Goal: Browse casually

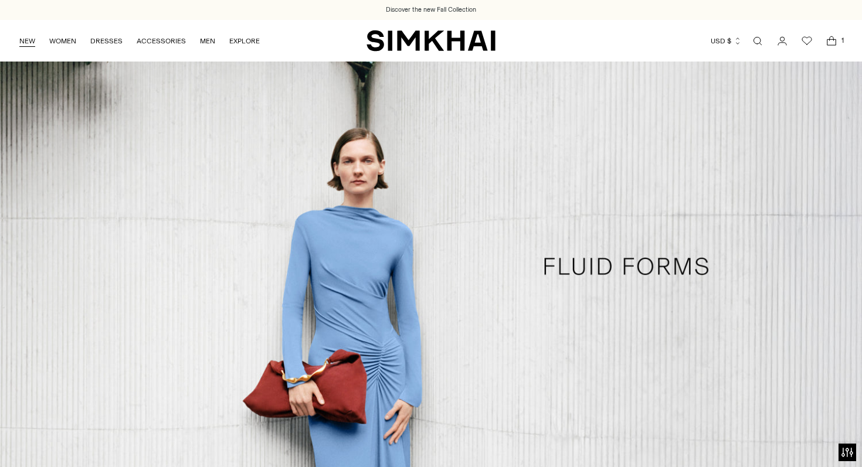
click at [25, 42] on link "NEW" at bounding box center [27, 41] width 16 height 26
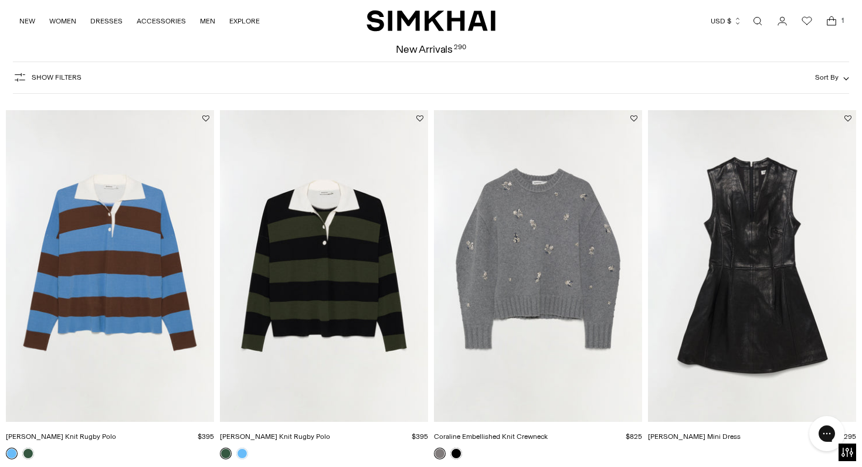
scroll to position [53, 0]
click at [633, 119] on button "Add to Wishlist" at bounding box center [633, 118] width 7 height 7
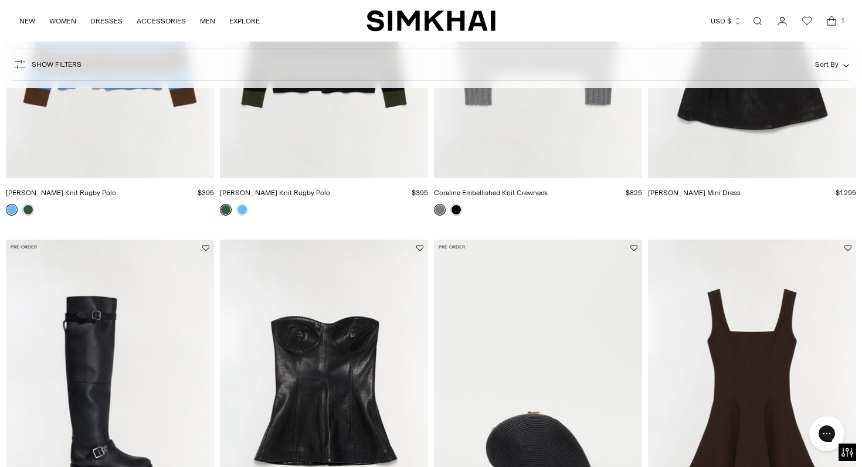
scroll to position [359, 0]
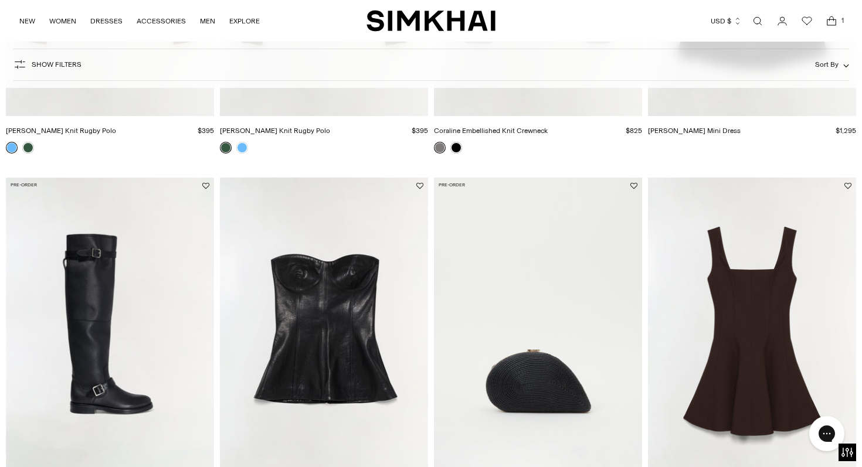
click at [0, 0] on img "Noah Leather Over The Knee Boot" at bounding box center [0, 0] width 0 height 0
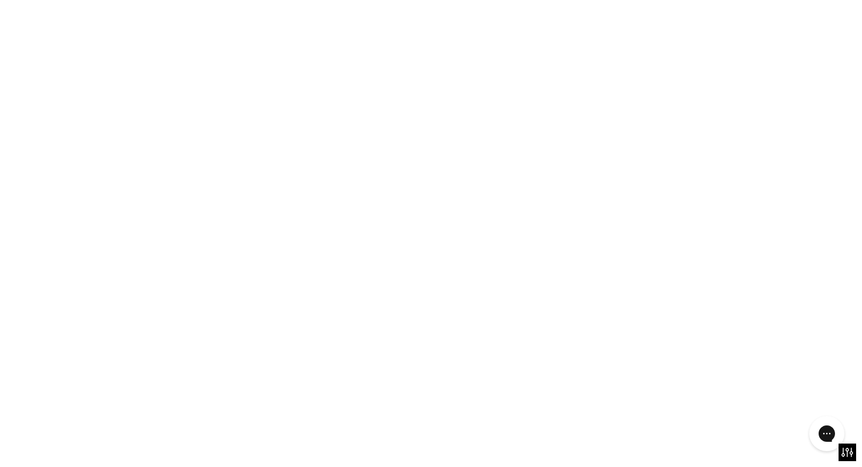
scroll to position [639, 0]
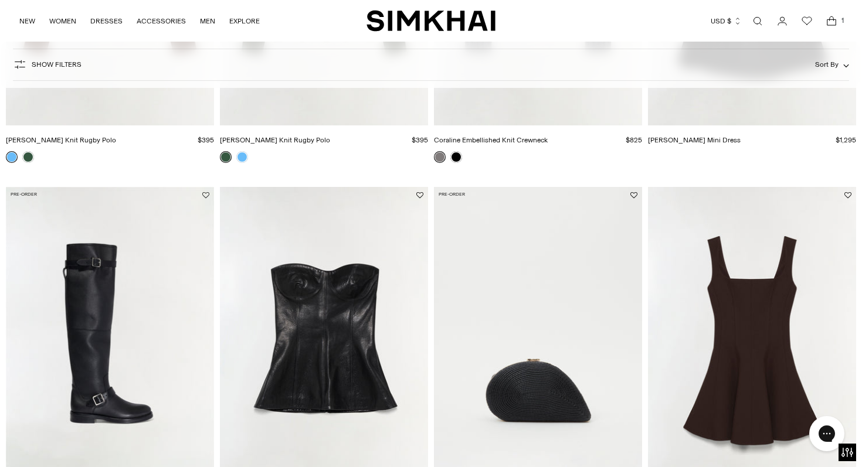
click at [207, 195] on button "Add to Wishlist" at bounding box center [205, 195] width 7 height 7
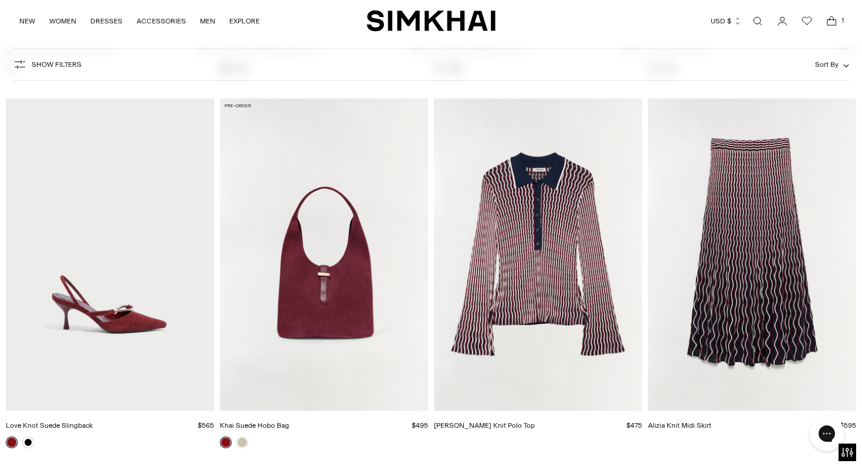
scroll to position [2684, 0]
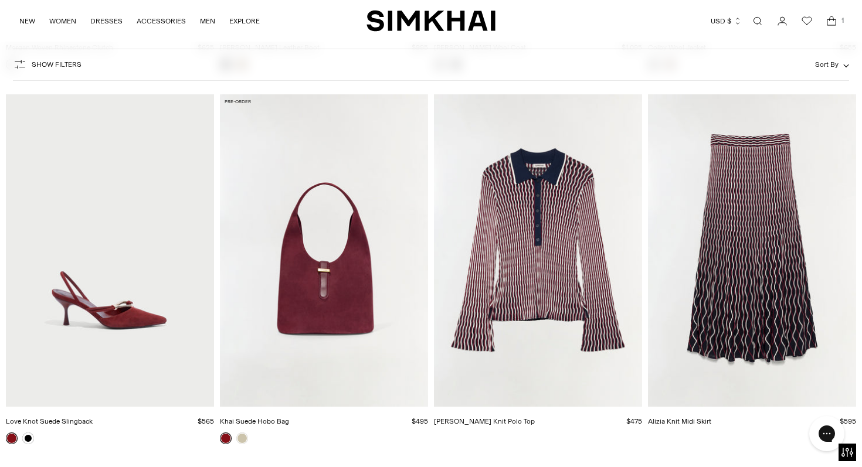
click at [0, 0] on img "Colleen Knit Polo Top" at bounding box center [0, 0] width 0 height 0
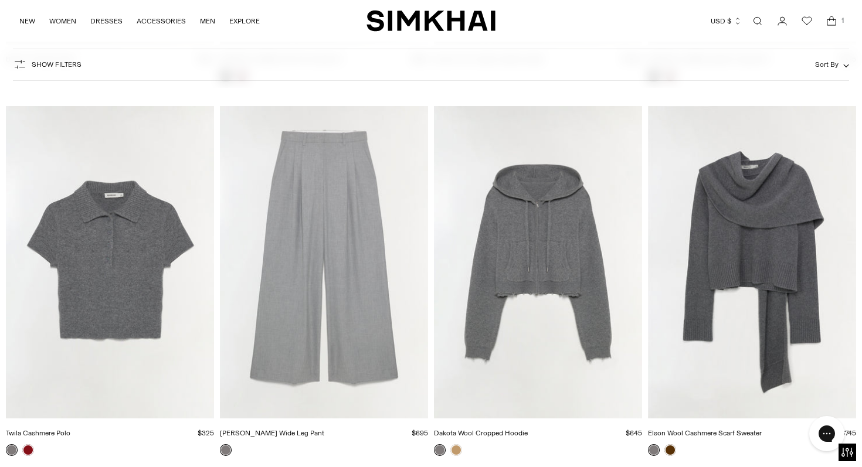
scroll to position [3426, 0]
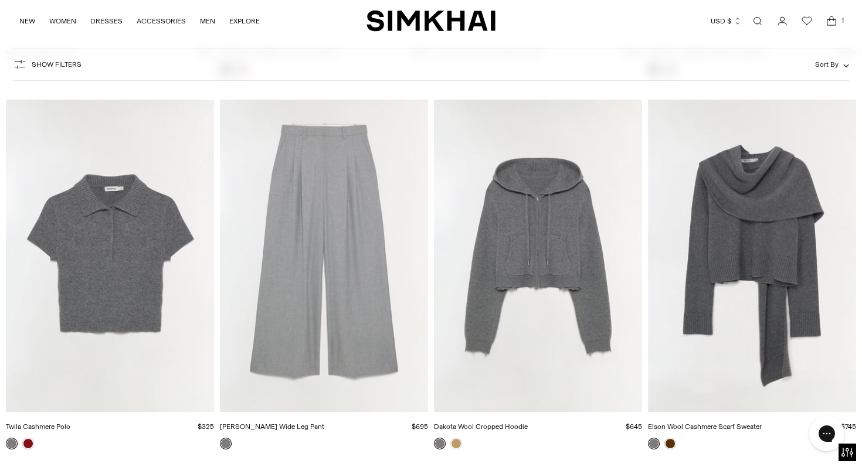
click at [0, 0] on img "Clayton Wide Leg Pant" at bounding box center [0, 0] width 0 height 0
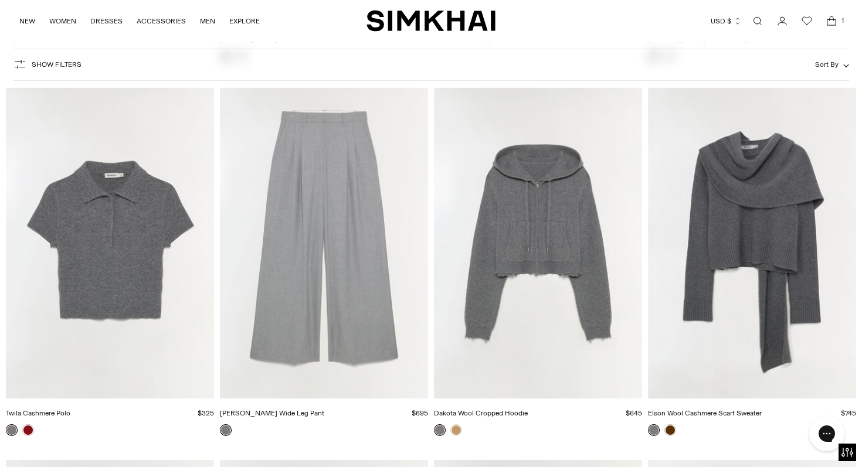
click at [0, 0] on img "Elson Wool Cashmere Scarf Sweater" at bounding box center [0, 0] width 0 height 0
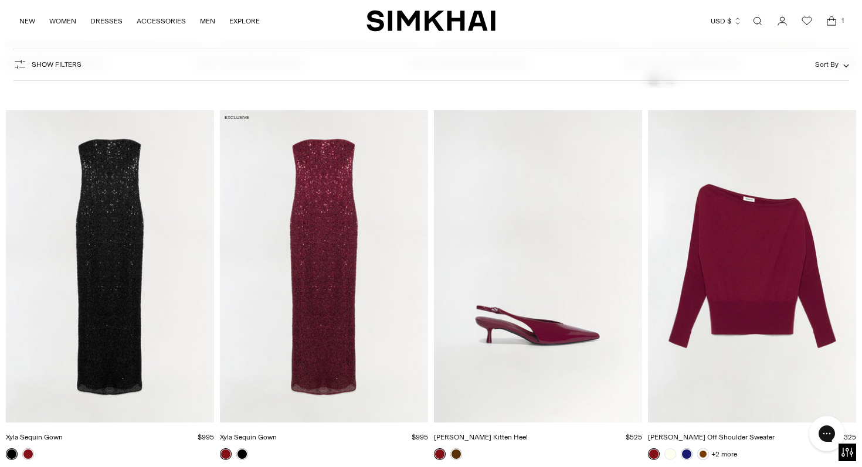
scroll to position [4155, 0]
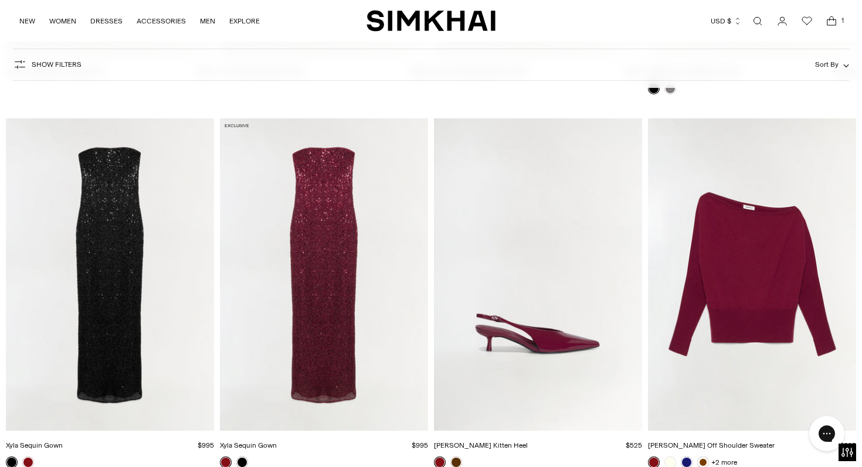
click at [0, 0] on img "Lavina Off Shoulder Sweater" at bounding box center [0, 0] width 0 height 0
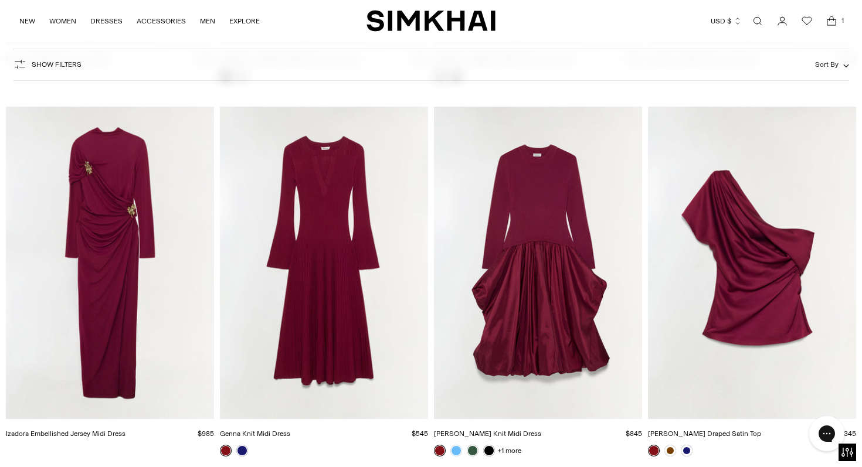
scroll to position [6397, 0]
click at [0, 0] on img "Izadora Embellished Jersey Midi Dress" at bounding box center [0, 0] width 0 height 0
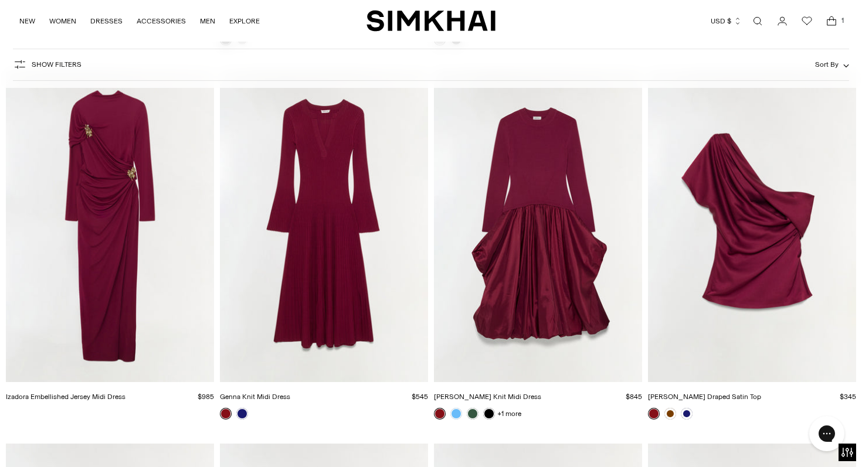
scroll to position [6434, 0]
click at [0, 0] on img "Phoebe Draped Satin Top" at bounding box center [0, 0] width 0 height 0
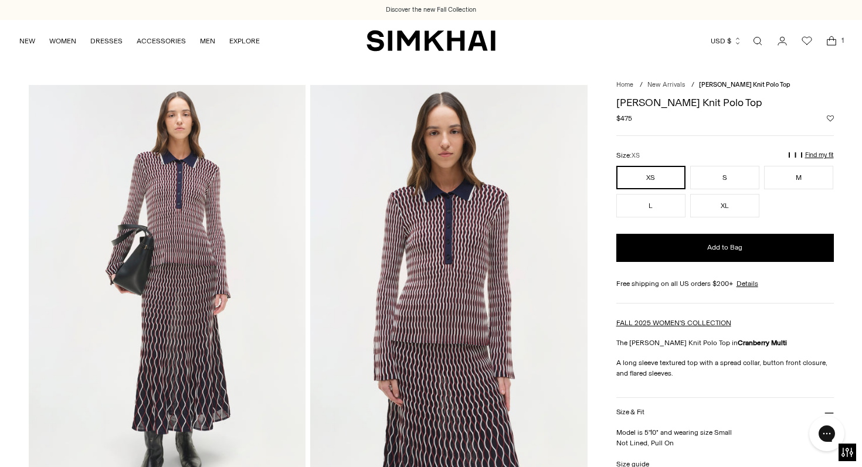
click at [830, 118] on button "Add to Wishlist" at bounding box center [829, 118] width 7 height 7
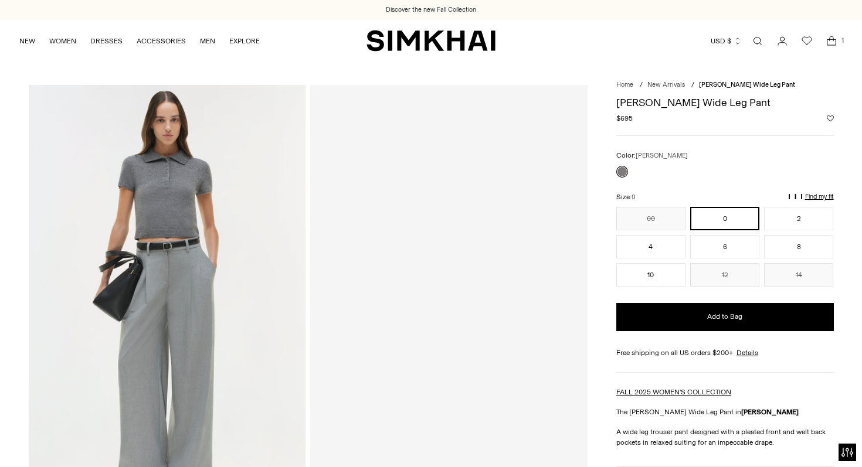
click at [831, 117] on button "Add to Wishlist" at bounding box center [829, 118] width 7 height 7
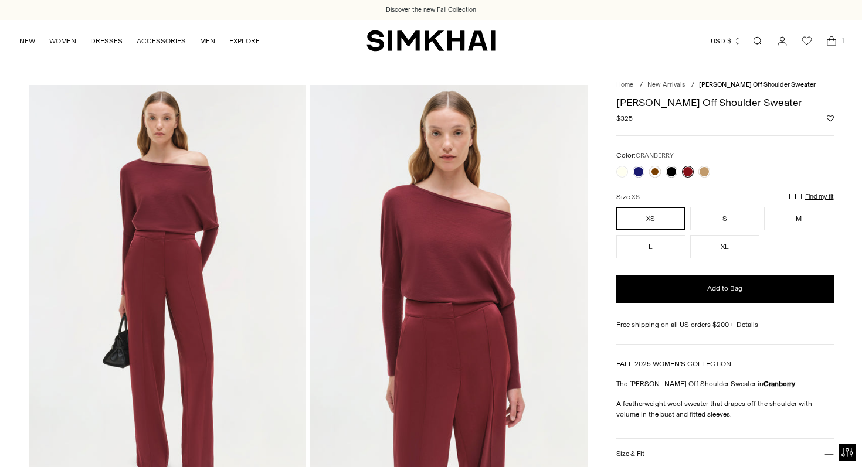
click at [830, 114] on div "Regular price $325 Unit price / per" at bounding box center [724, 118] width 217 height 11
click at [828, 118] on button "Add to Wishlist" at bounding box center [829, 118] width 7 height 7
